Goal: Task Accomplishment & Management: Complete application form

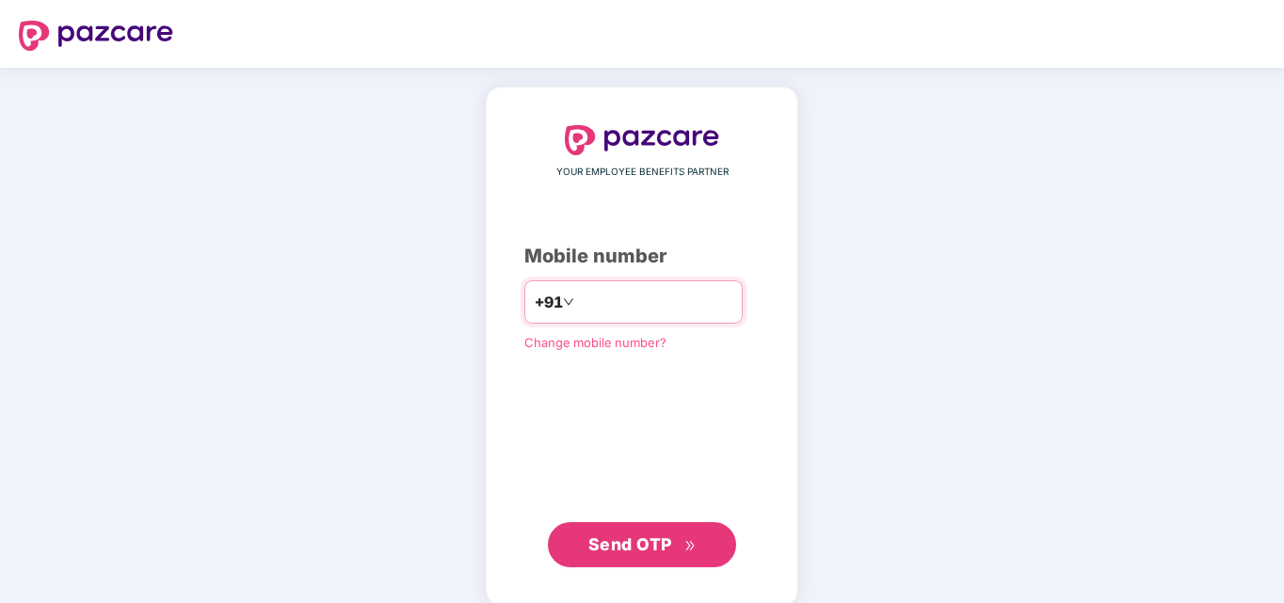
click at [585, 291] on input "number" at bounding box center [655, 302] width 154 height 30
type input "**********"
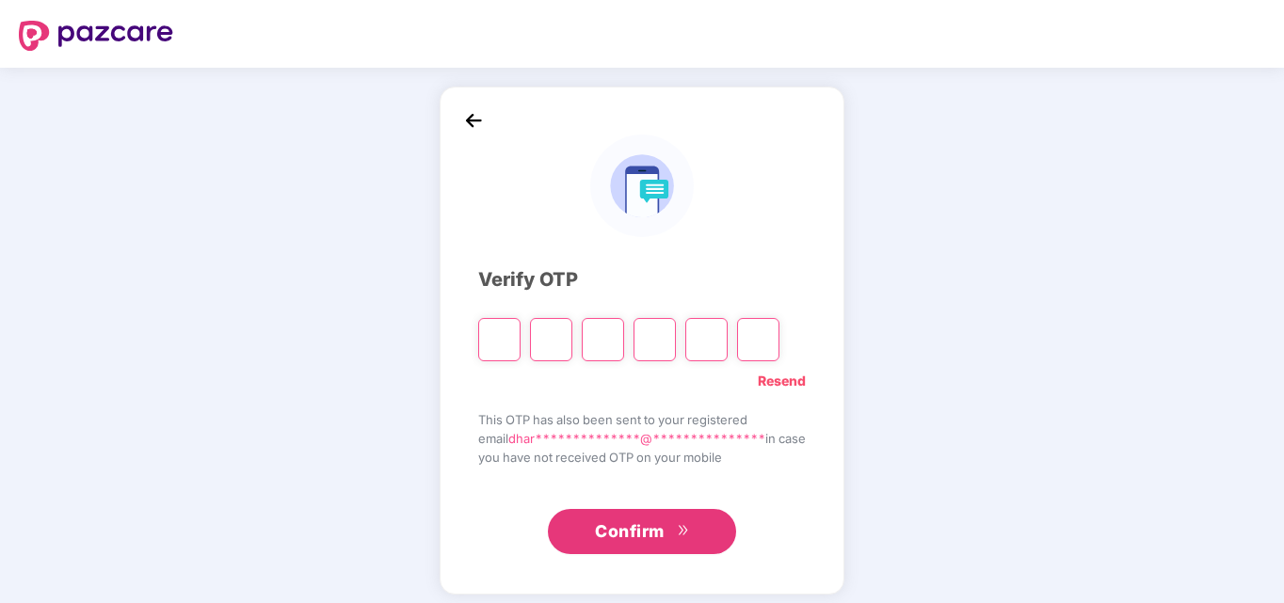
type input "*"
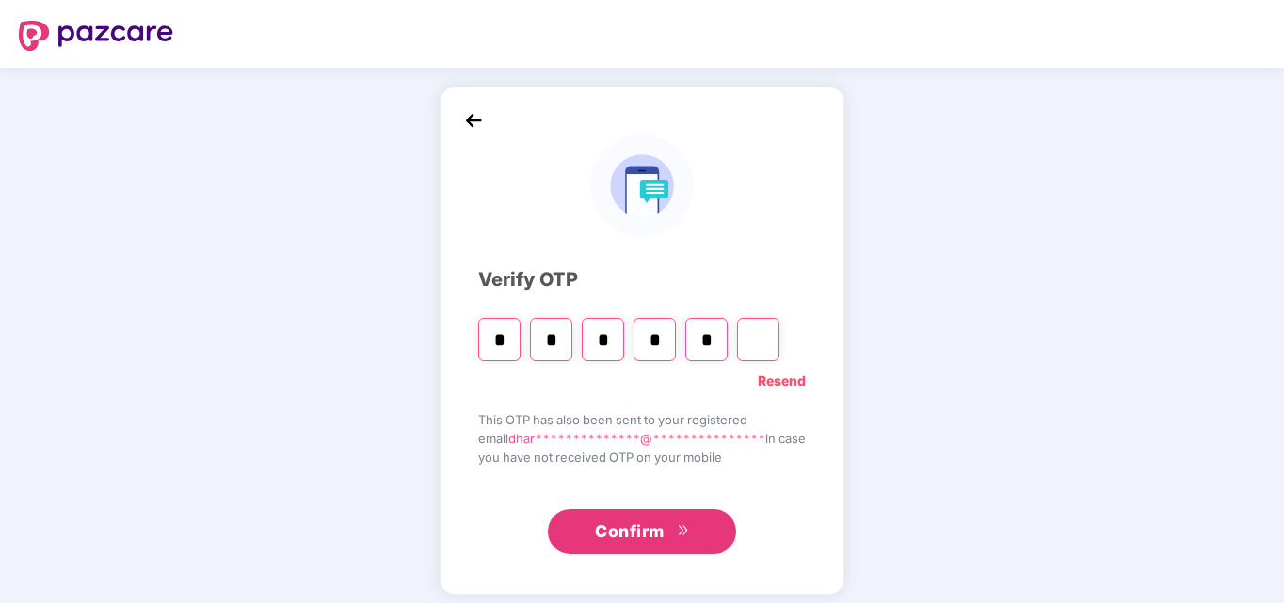
type input "*"
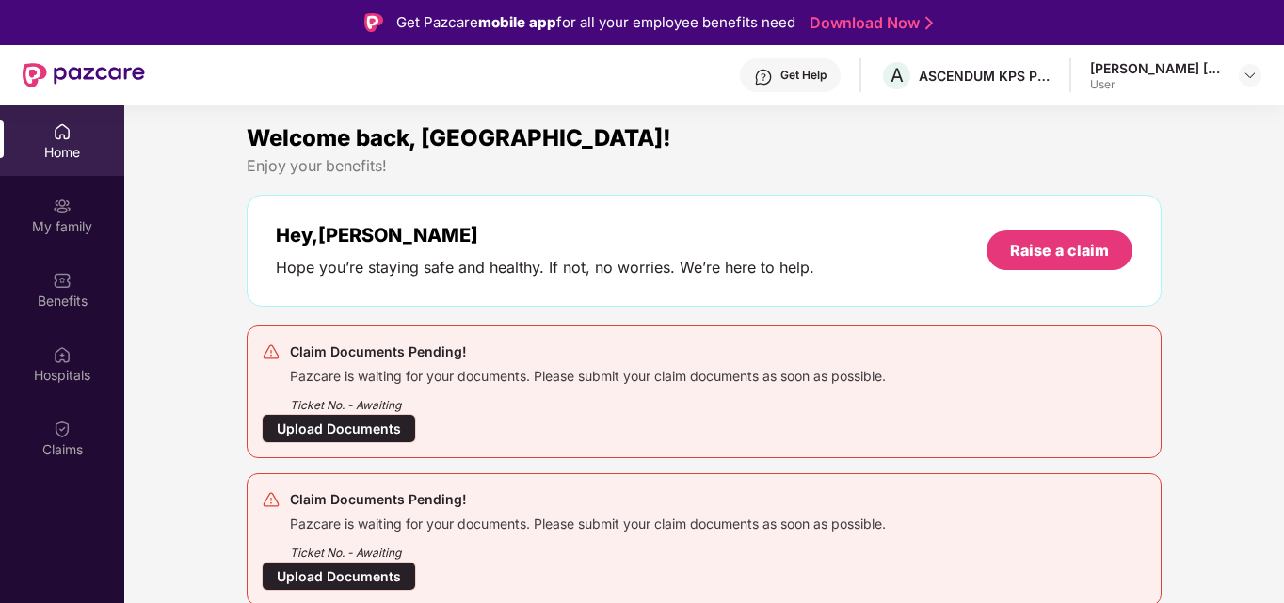
click at [365, 424] on div "Upload Documents" at bounding box center [339, 428] width 154 height 29
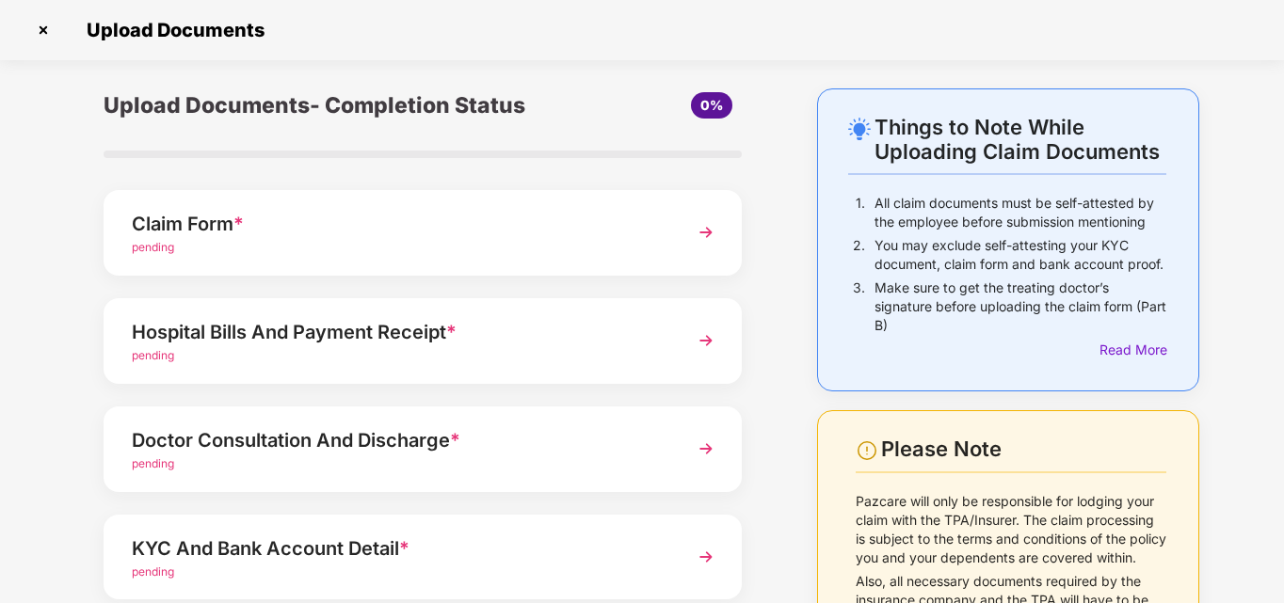
click at [164, 243] on span "pending" at bounding box center [153, 247] width 42 height 14
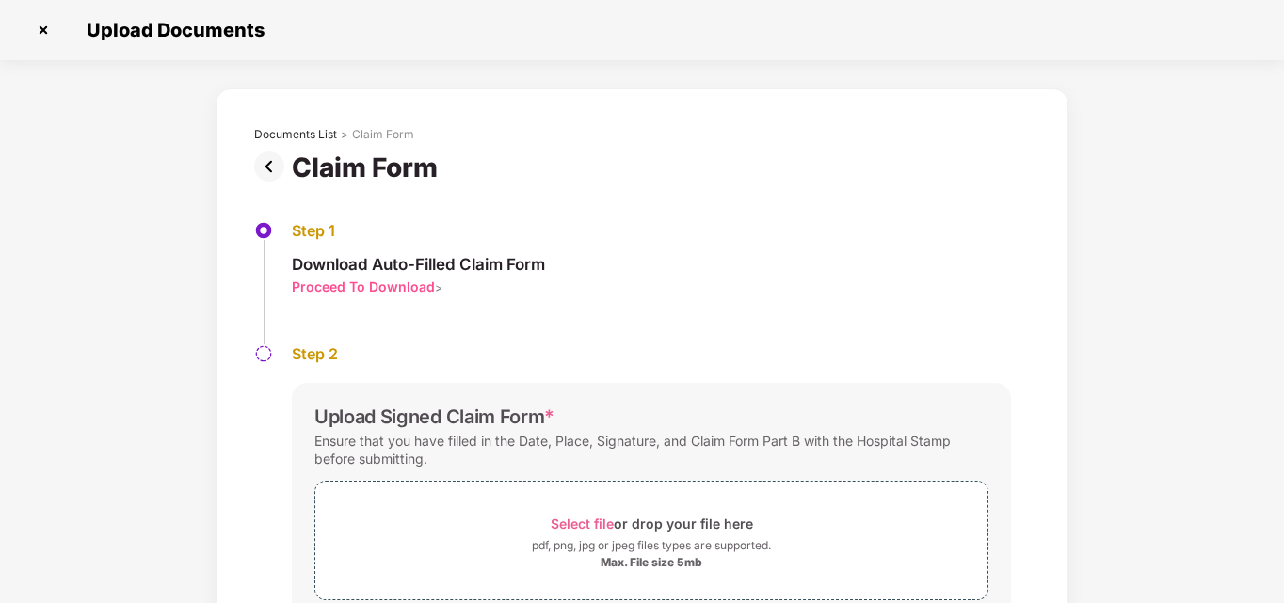
click at [351, 286] on div "Proceed To Download" at bounding box center [363, 287] width 143 height 18
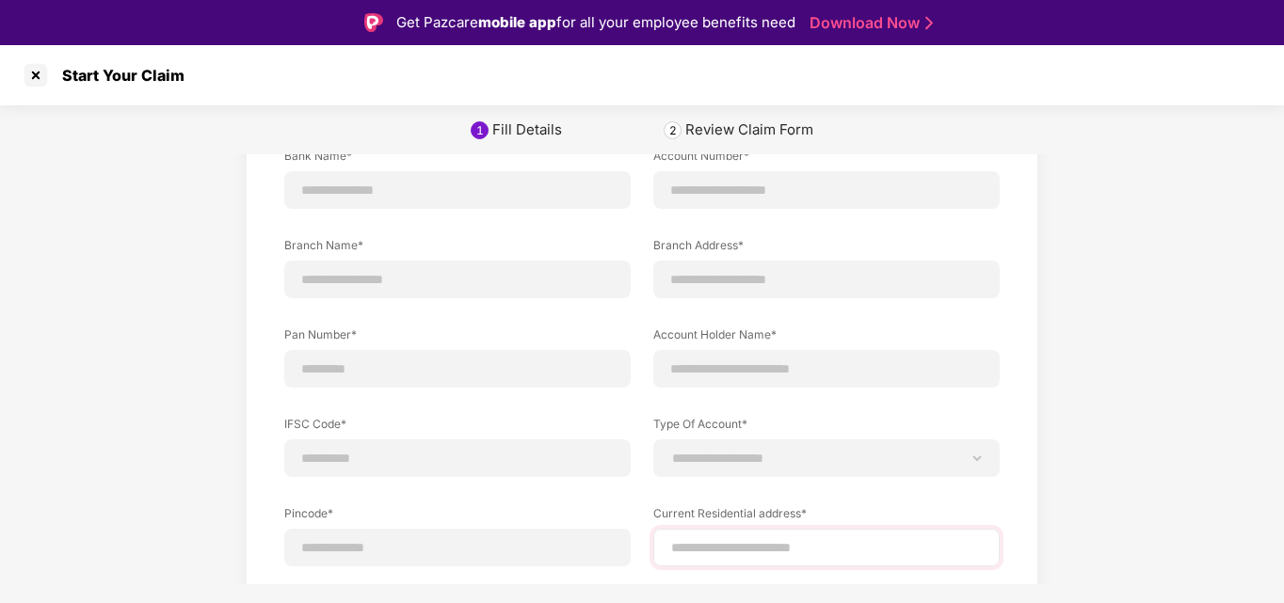
scroll to position [213, 0]
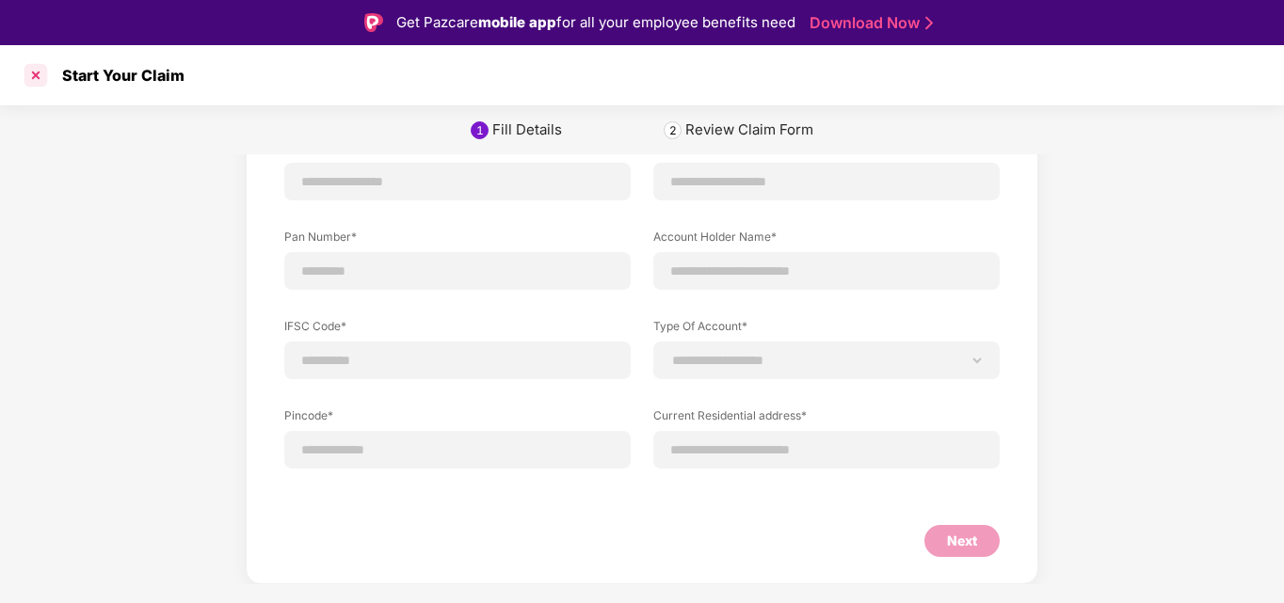
click at [35, 66] on div at bounding box center [36, 75] width 30 height 30
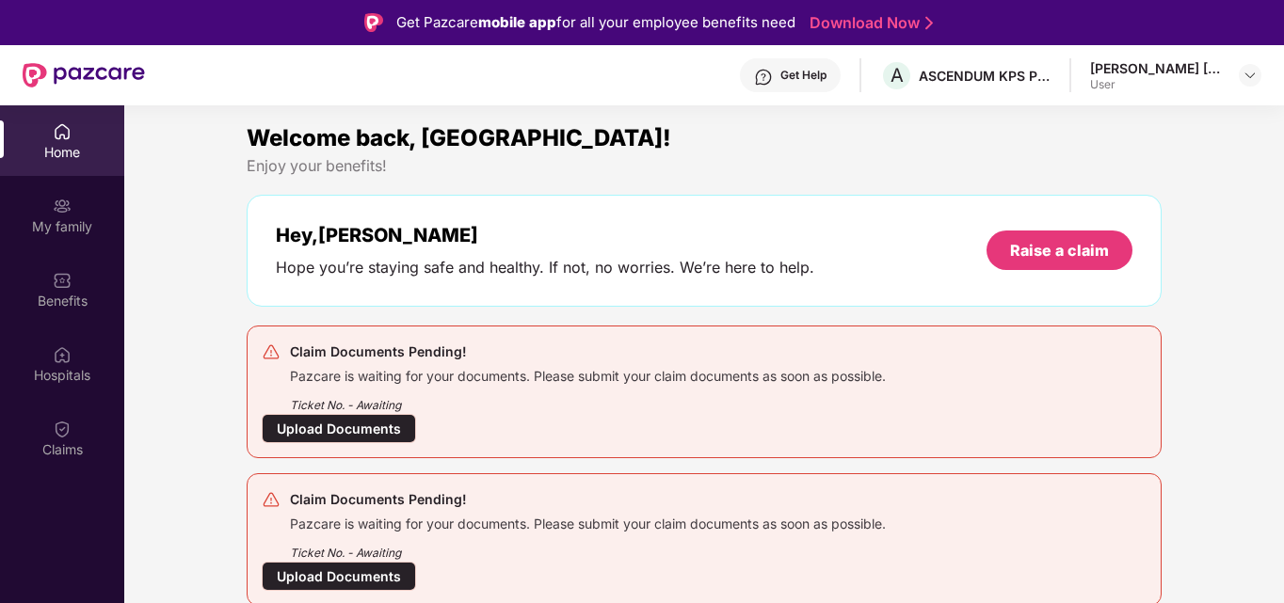
click at [366, 423] on div "Upload Documents" at bounding box center [339, 428] width 154 height 29
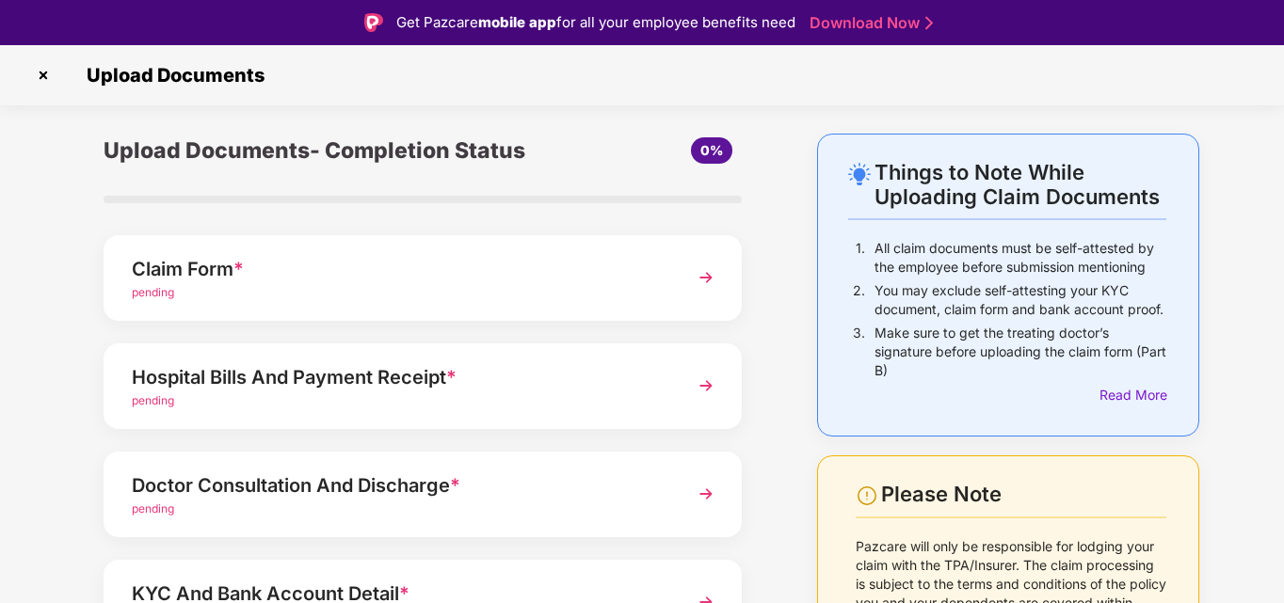
click at [704, 274] on img at bounding box center [706, 278] width 34 height 34
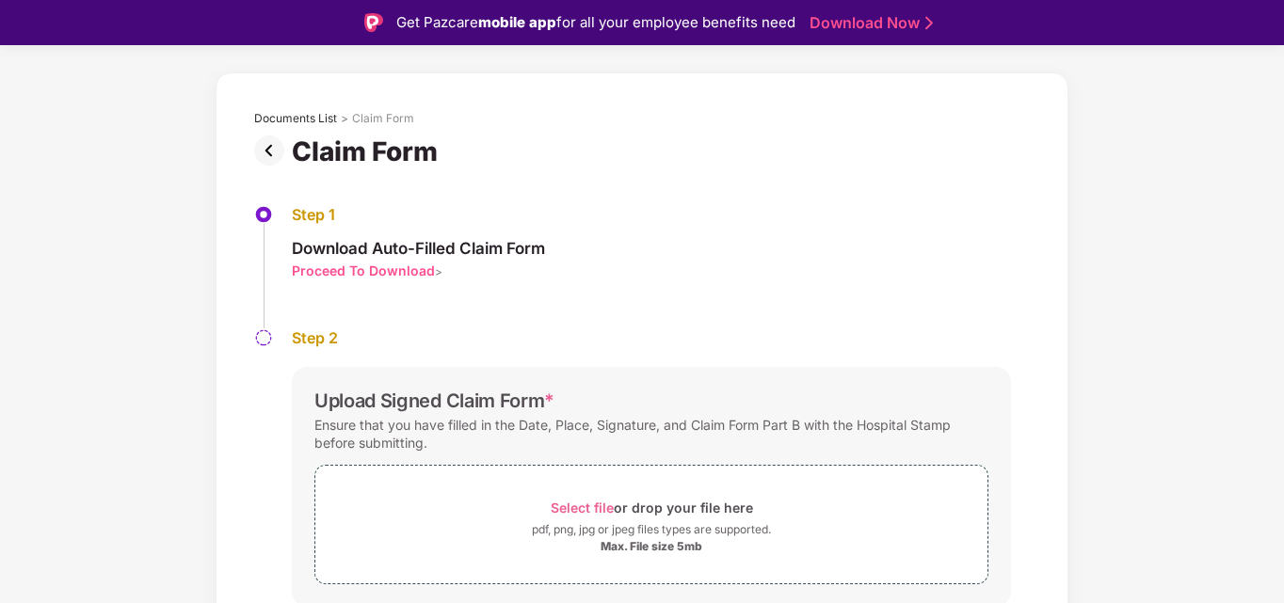
scroll to position [94, 0]
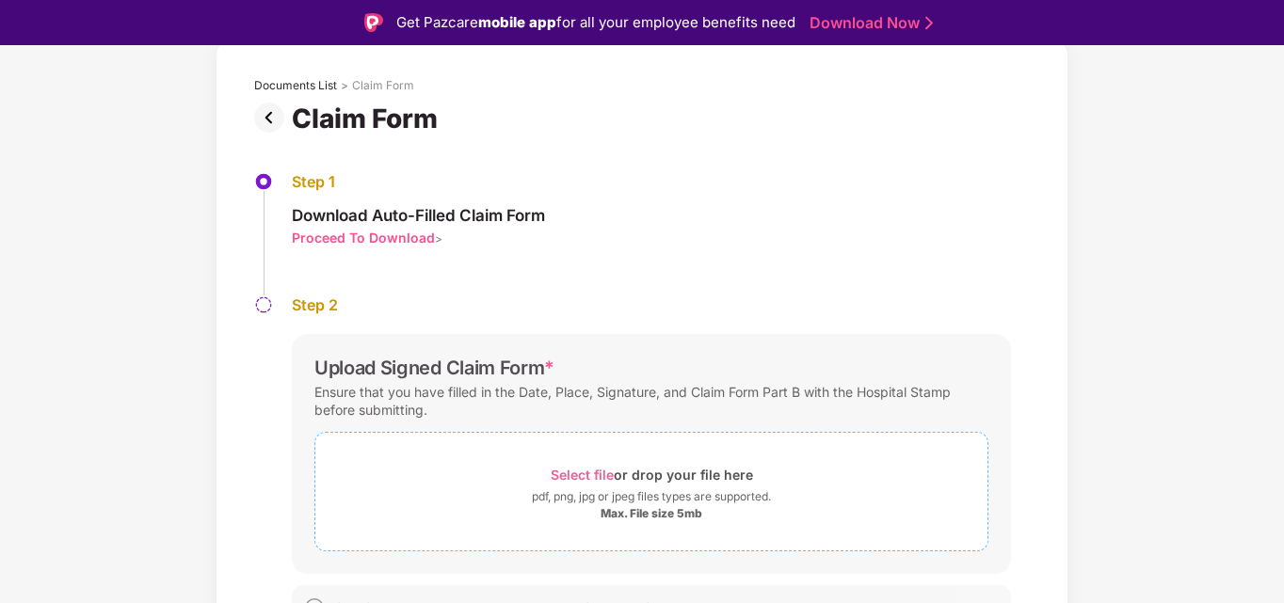
click at [561, 472] on span "Select file" at bounding box center [582, 475] width 63 height 16
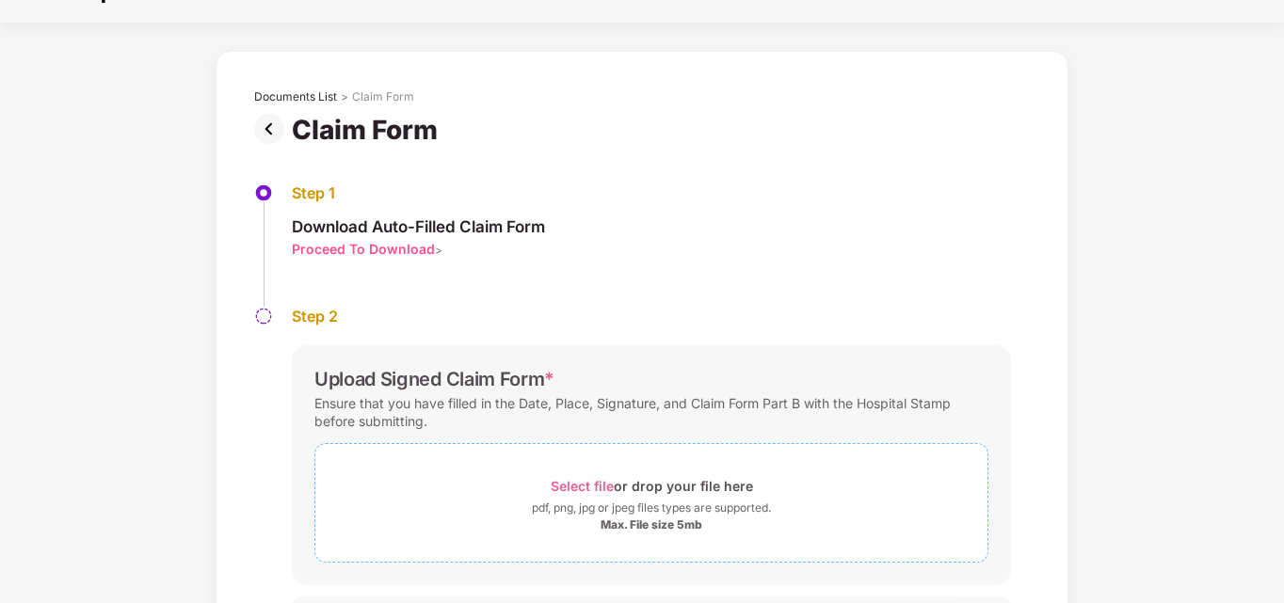
scroll to position [0, 0]
